Goal: Navigation & Orientation: Find specific page/section

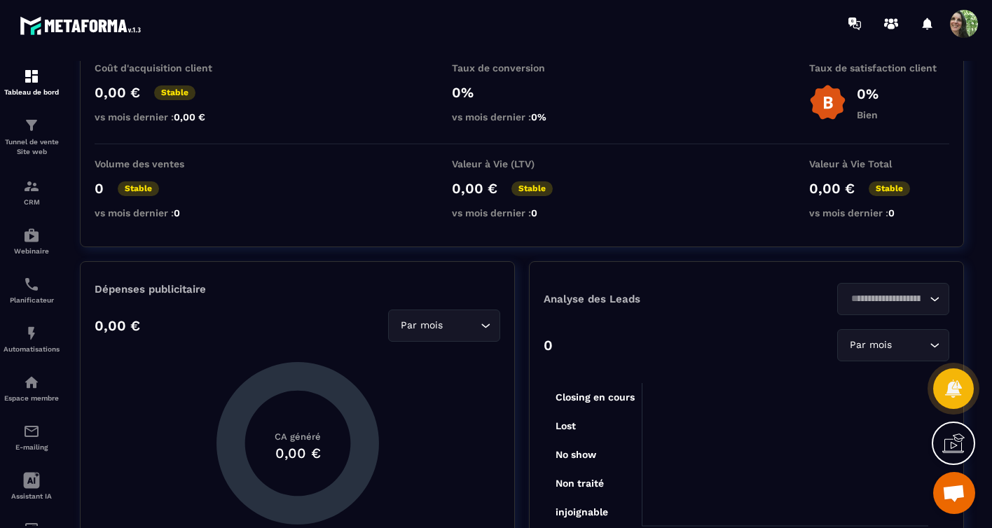
scroll to position [134, 0]
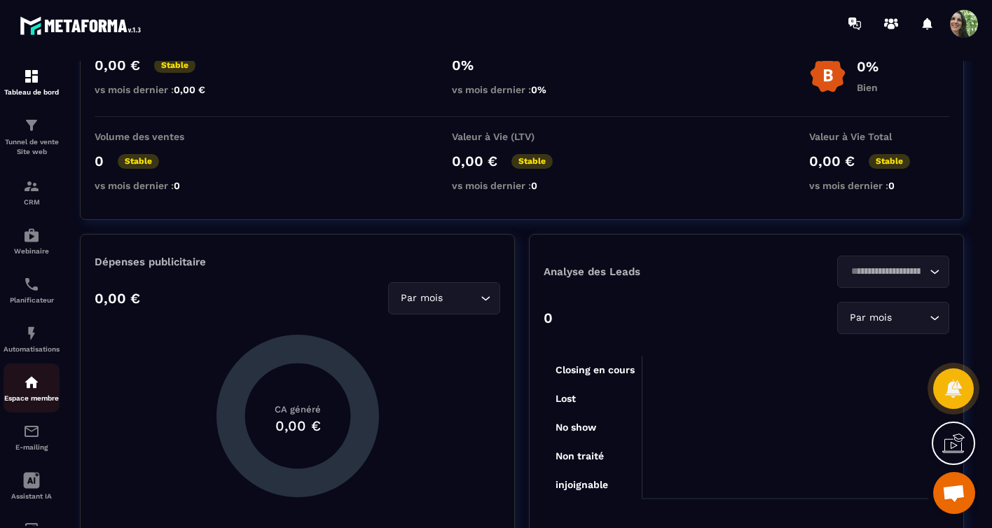
click at [29, 382] on img at bounding box center [31, 382] width 17 height 17
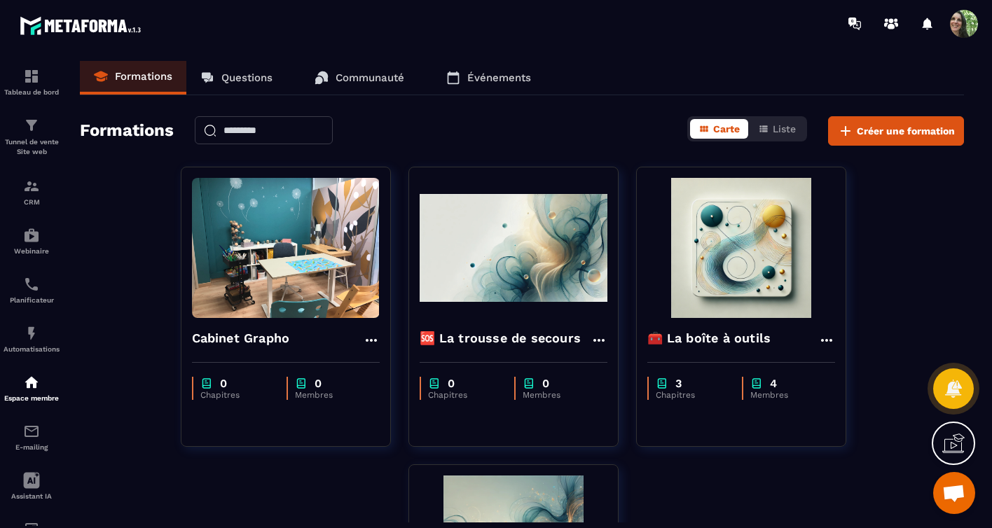
click at [254, 77] on p "Questions" at bounding box center [246, 77] width 51 height 13
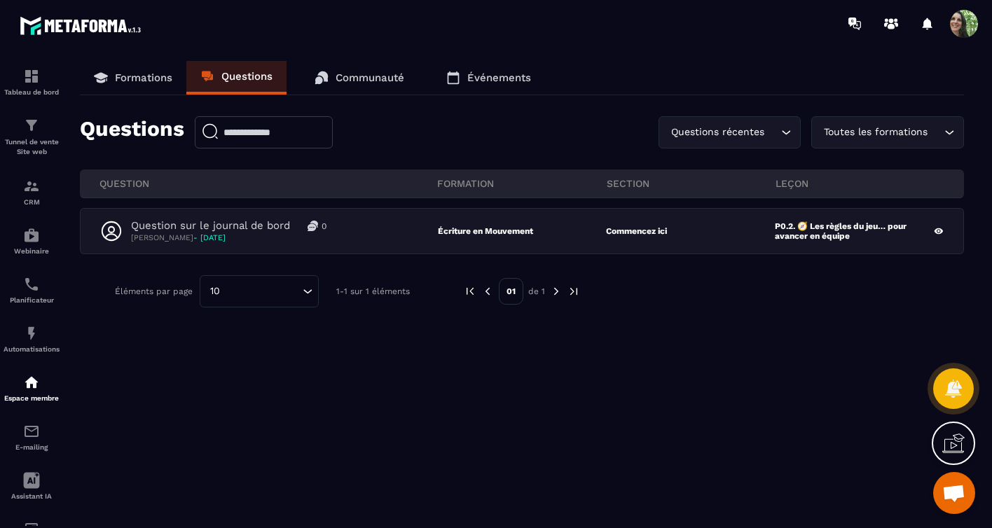
click at [348, 78] on p "Communauté" at bounding box center [369, 77] width 69 height 13
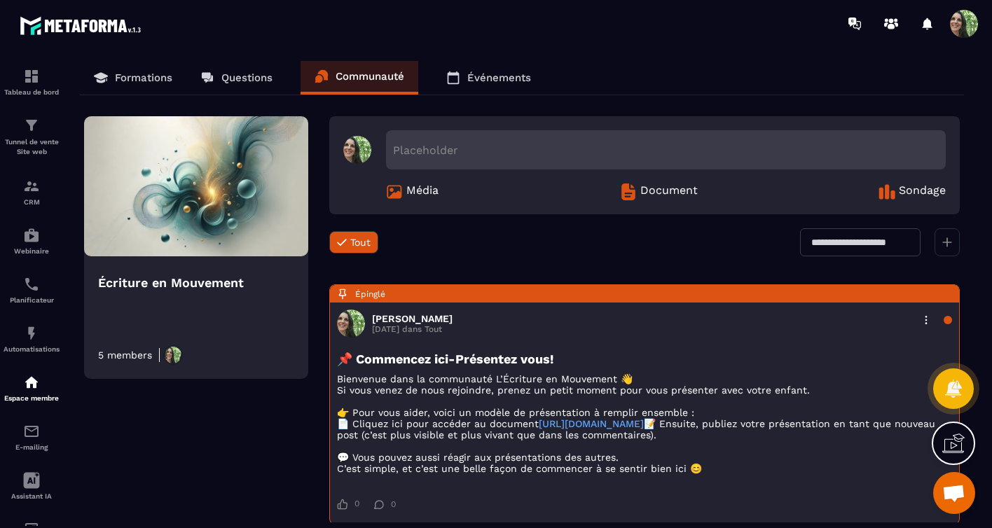
click at [474, 81] on p "Événements" at bounding box center [499, 77] width 64 height 13
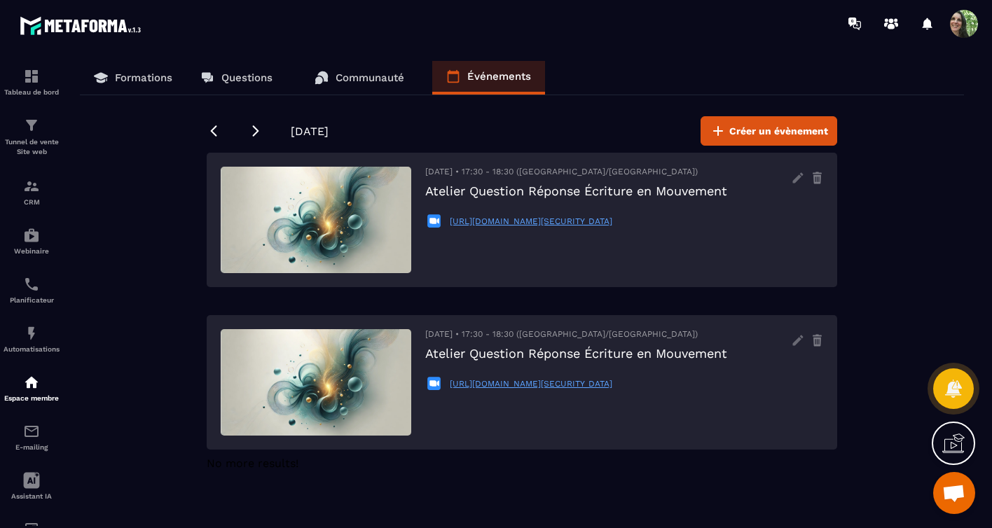
click at [150, 79] on p "Formations" at bounding box center [143, 77] width 57 height 13
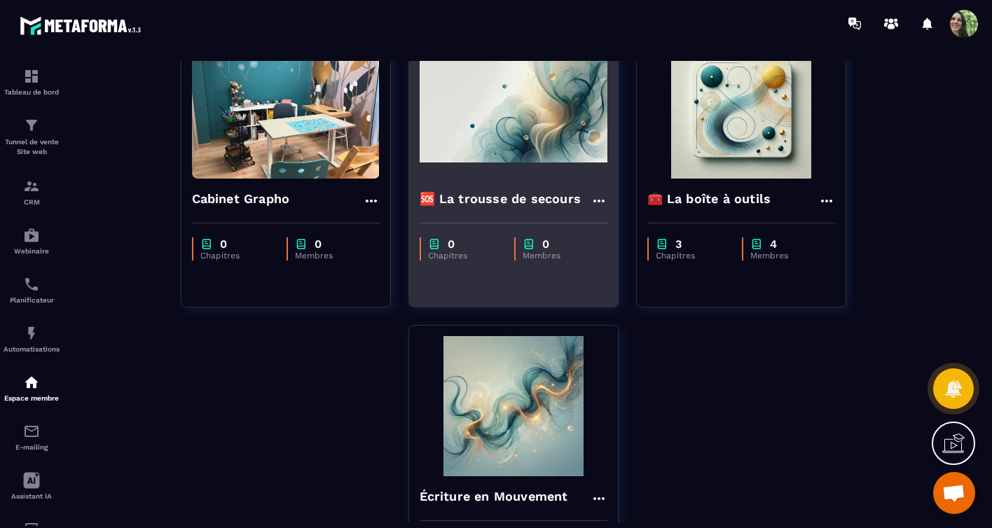
scroll to position [294, 0]
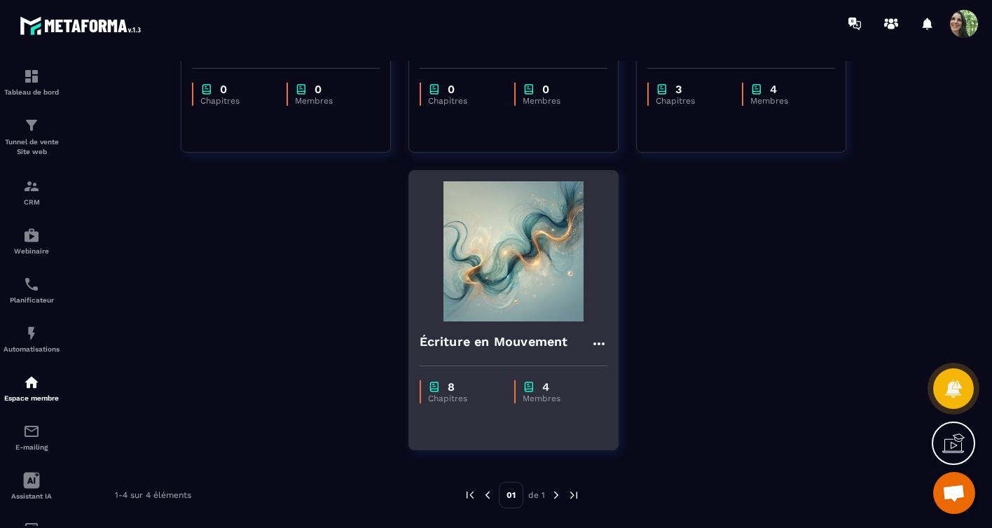
click at [474, 280] on img at bounding box center [513, 251] width 188 height 140
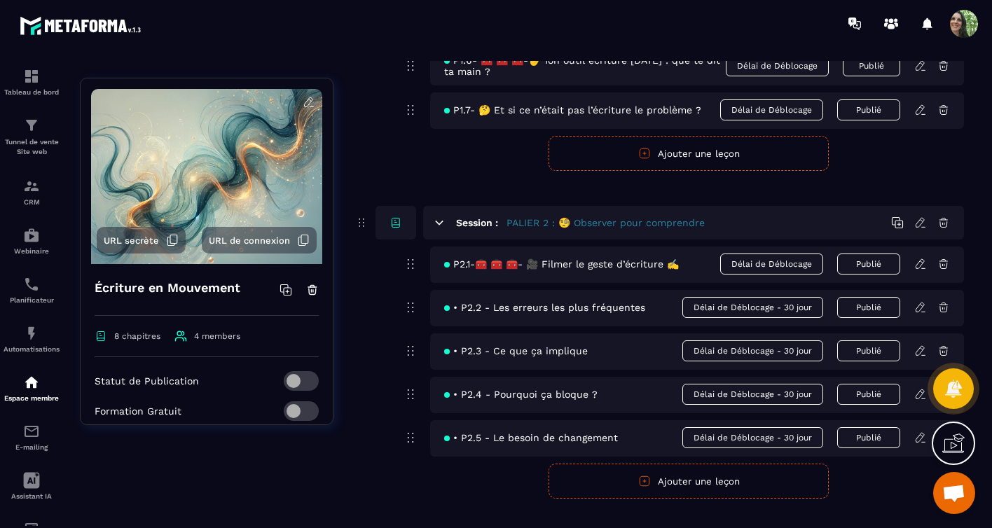
scroll to position [687, 0]
